Goal: Transaction & Acquisition: Subscribe to service/newsletter

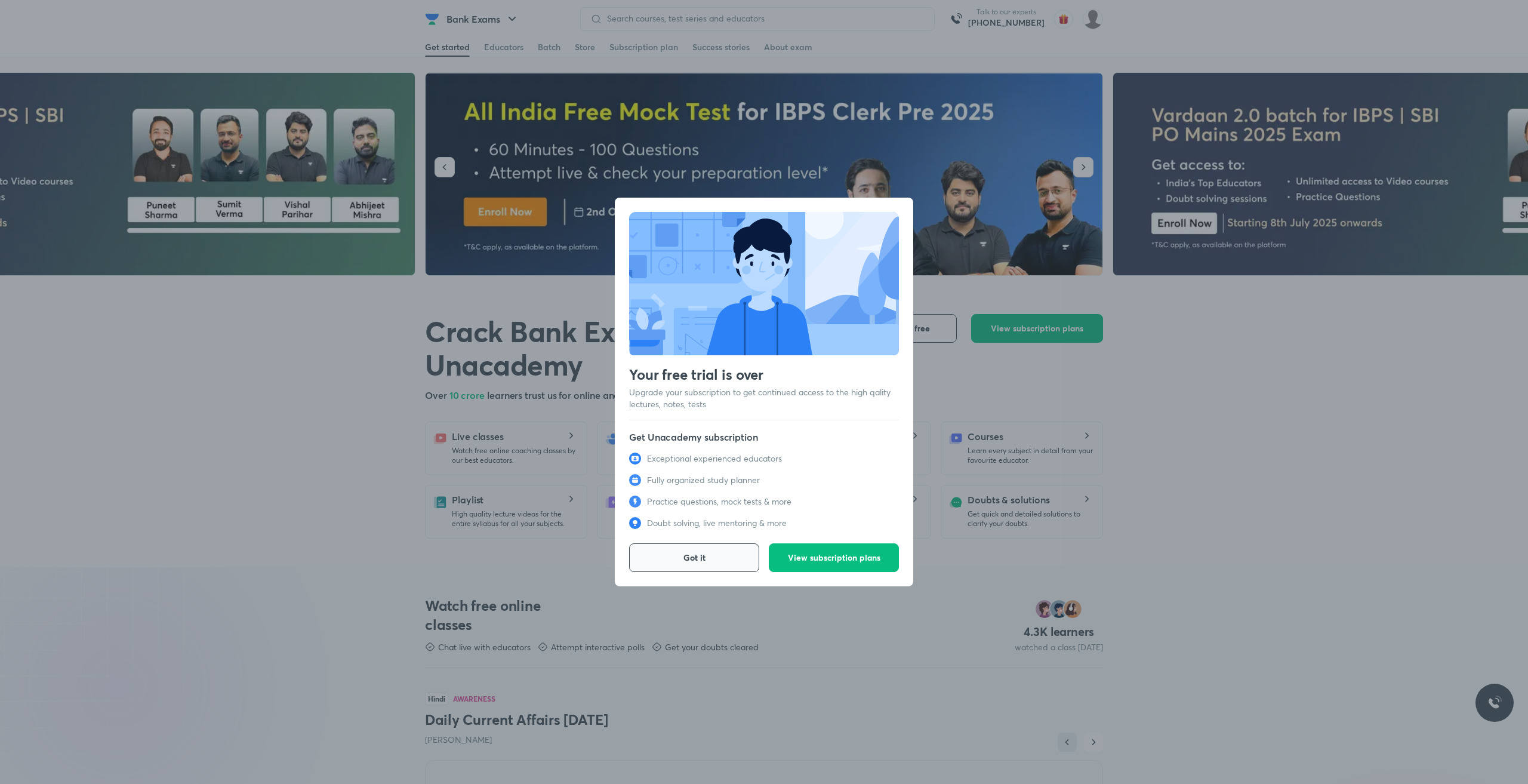
click at [709, 550] on button "Got it" at bounding box center [695, 557] width 131 height 29
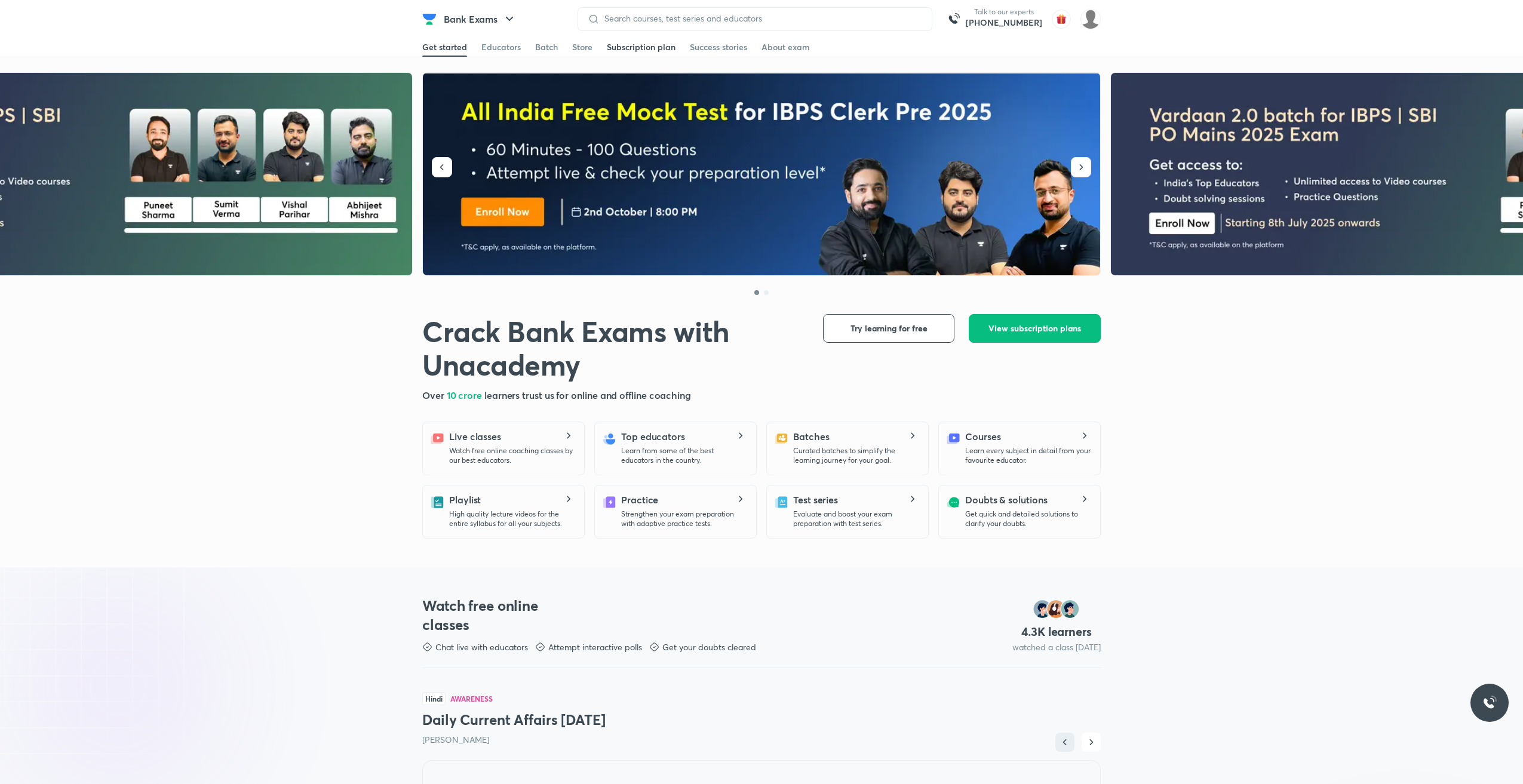
click at [647, 48] on div "Subscription plan" at bounding box center [641, 47] width 69 height 12
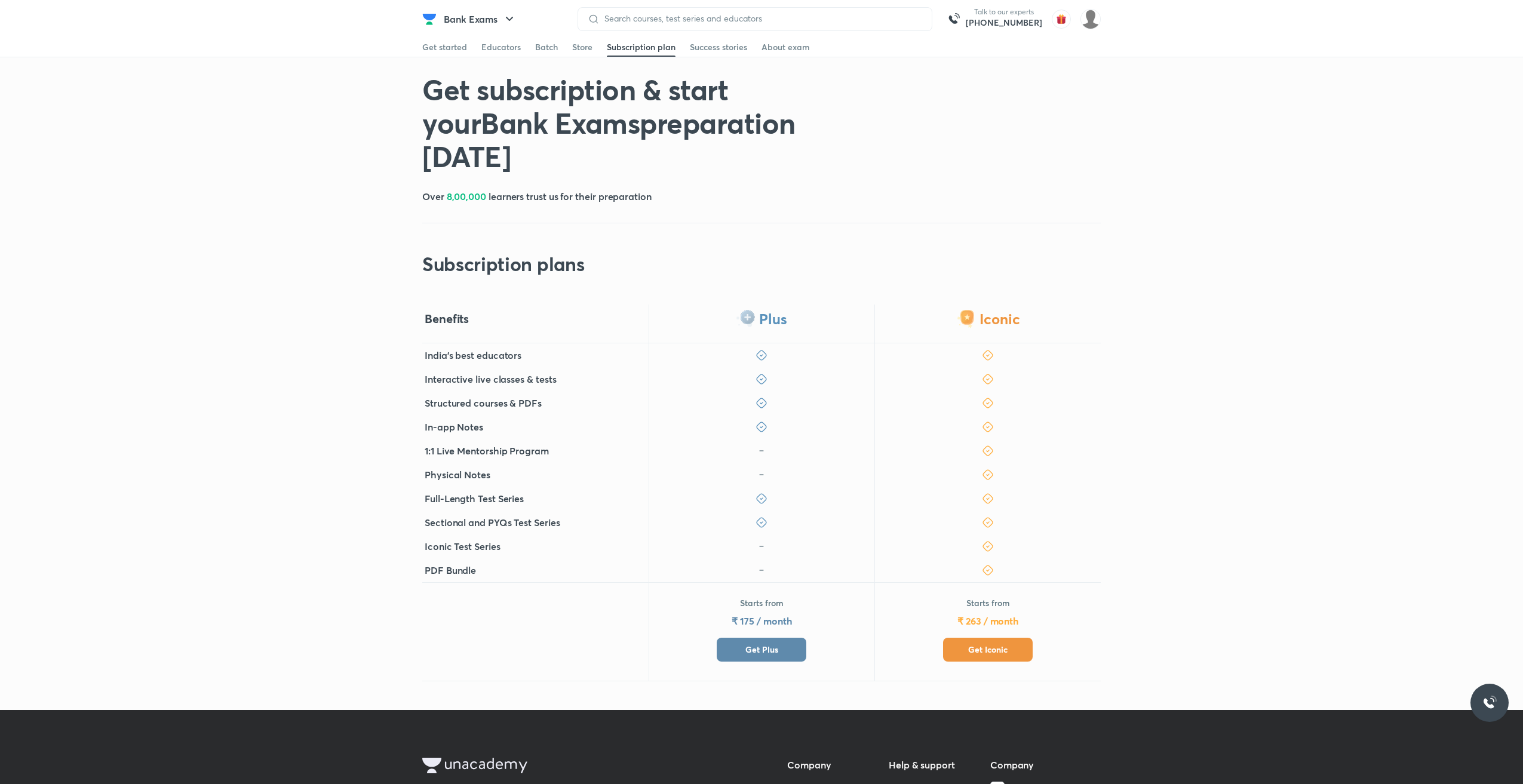
click at [786, 638] on button "Get Plus" at bounding box center [761, 650] width 90 height 24
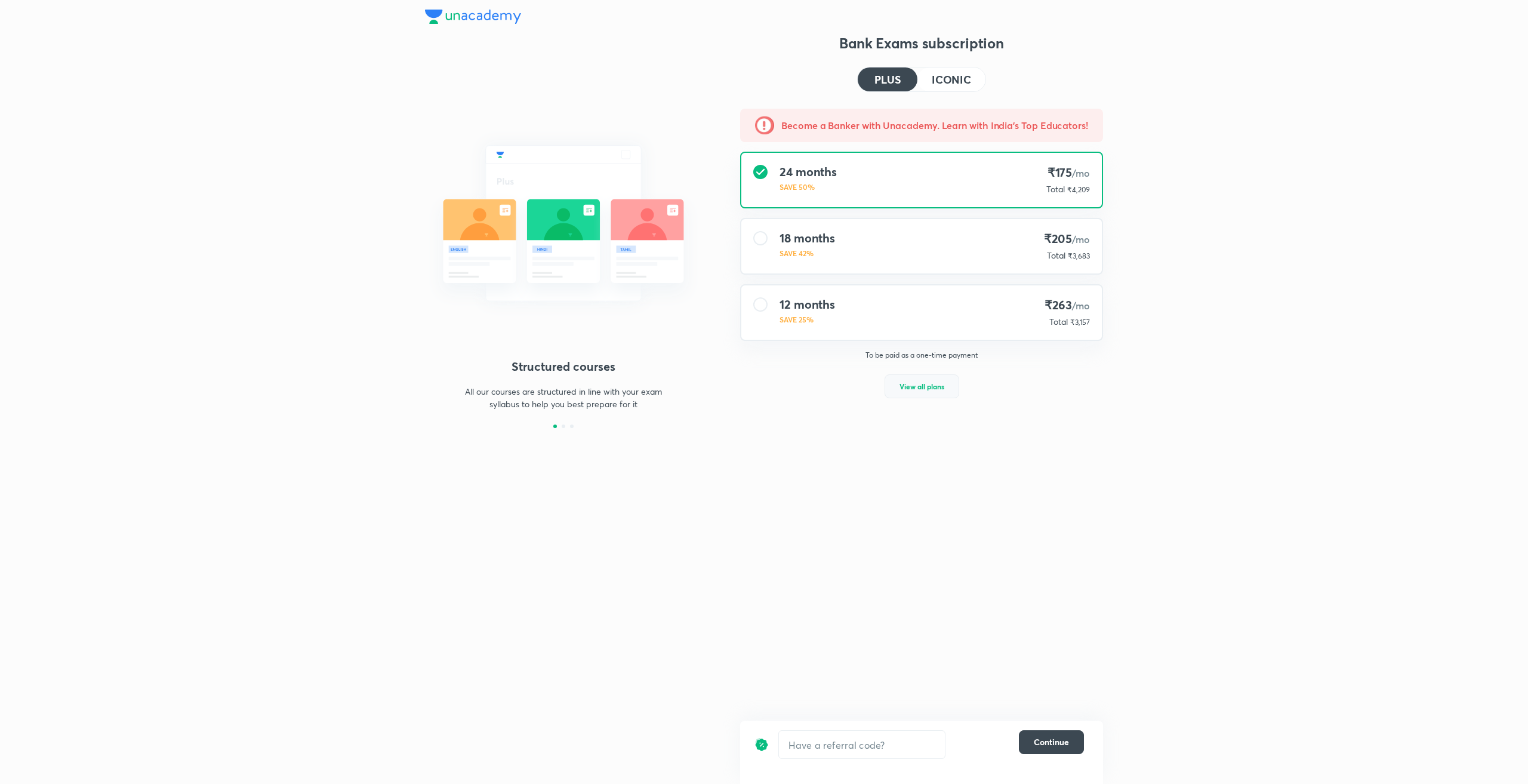
click at [937, 387] on span "View all plans" at bounding box center [922, 386] width 45 height 12
click at [821, 748] on input "text" at bounding box center [861, 745] width 166 height 28
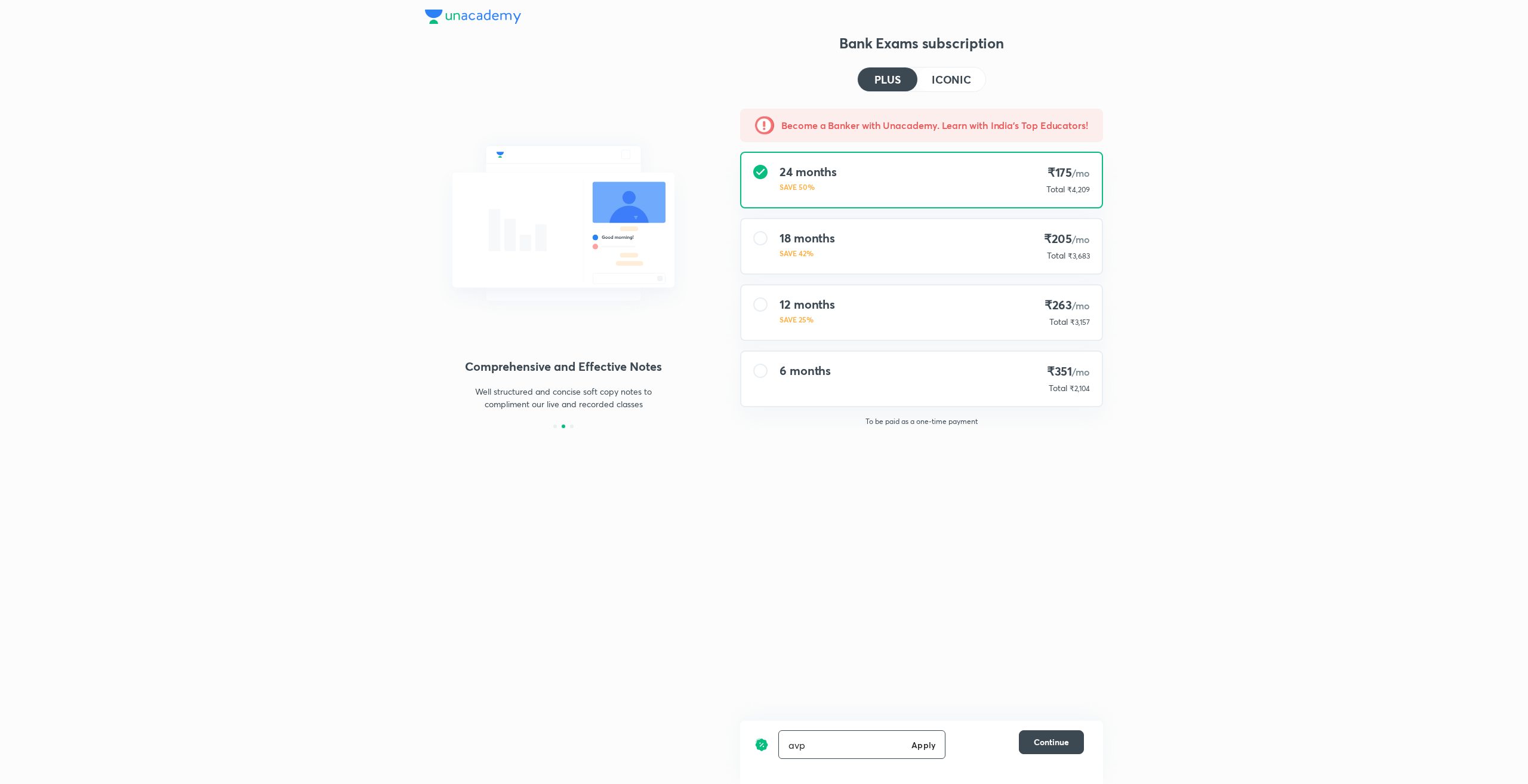
type input "avp"
